Goal: Register for event/course

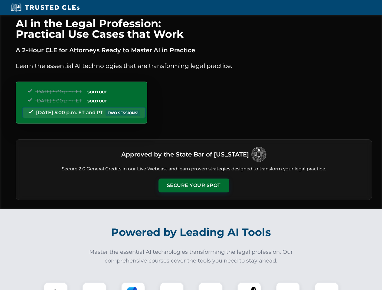
click at [194, 186] on button "Secure Your Spot" at bounding box center [193, 186] width 71 height 14
click at [56, 286] on img at bounding box center [56, 295] width 18 height 18
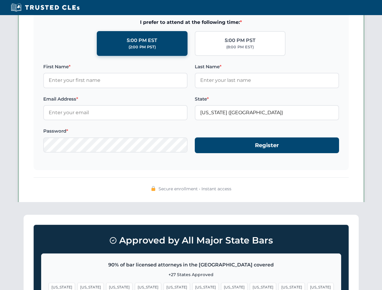
click at [221, 286] on span "[US_STATE]" at bounding box center [234, 287] width 26 height 9
click at [279, 286] on span "[US_STATE]" at bounding box center [292, 287] width 26 height 9
